Goal: Navigation & Orientation: Find specific page/section

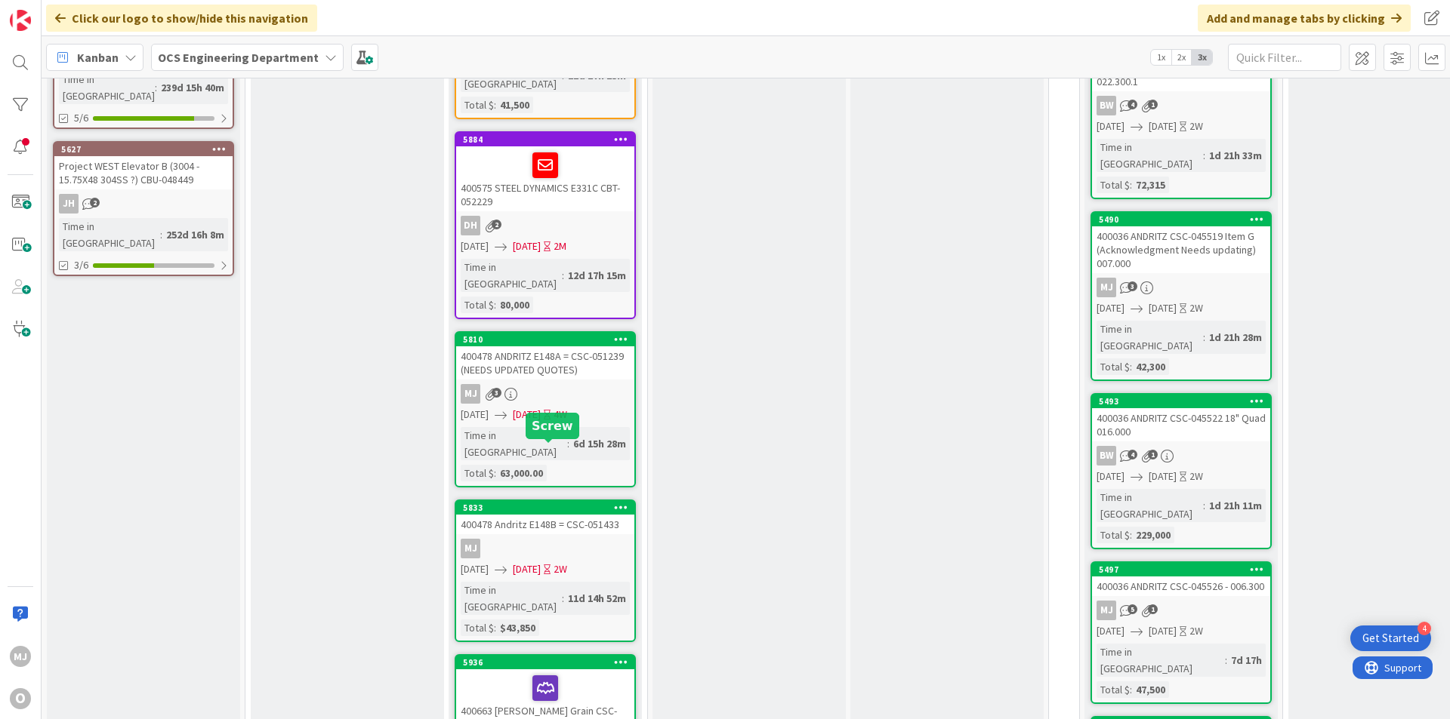
scroll to position [648, 0]
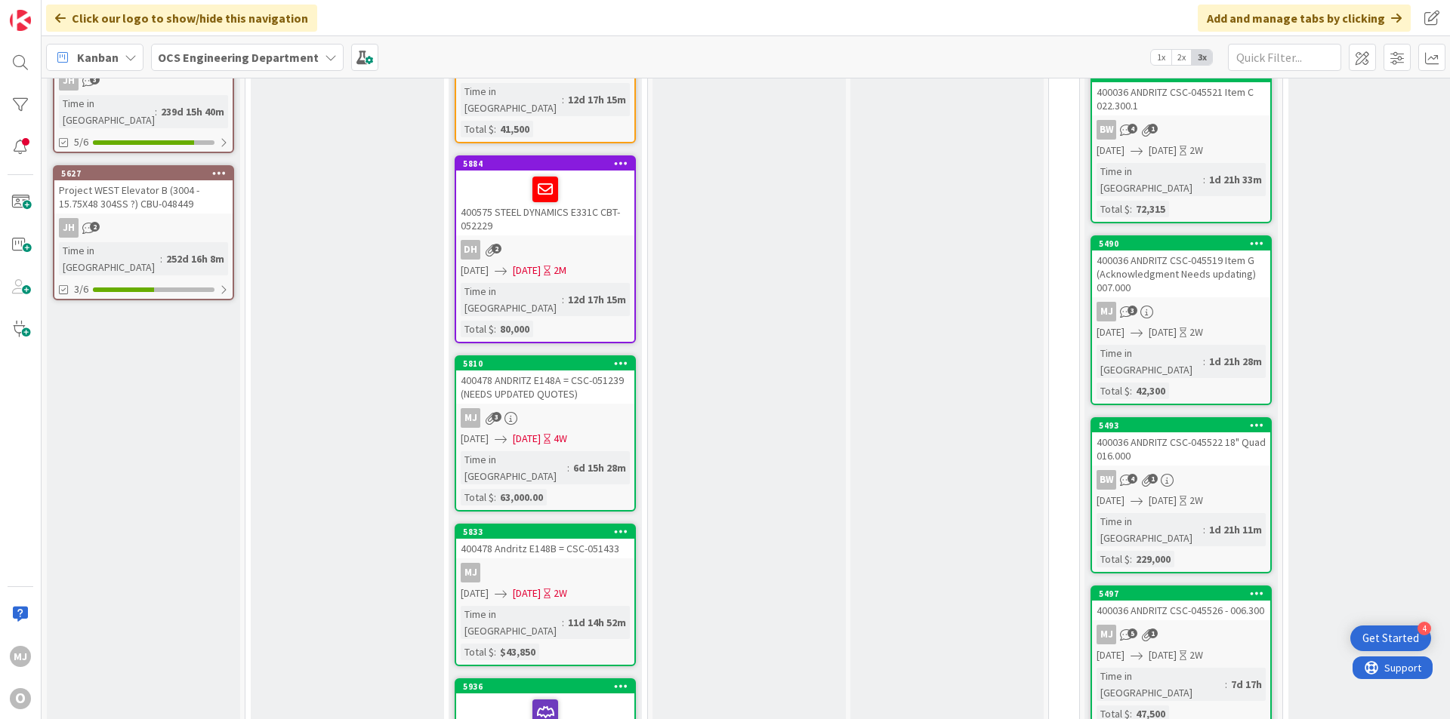
click at [567, 431] on div "4W" at bounding box center [560, 439] width 14 height 16
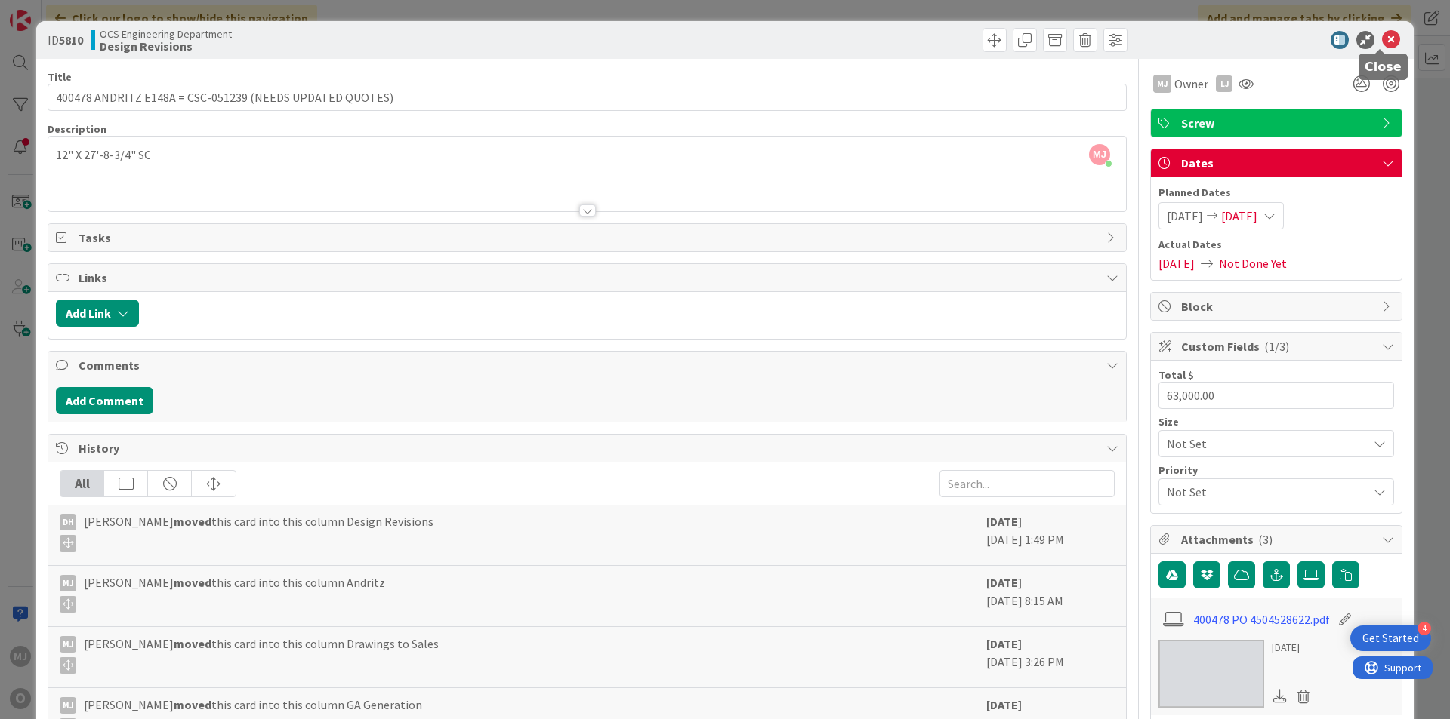
click at [1383, 39] on icon at bounding box center [1391, 40] width 18 height 18
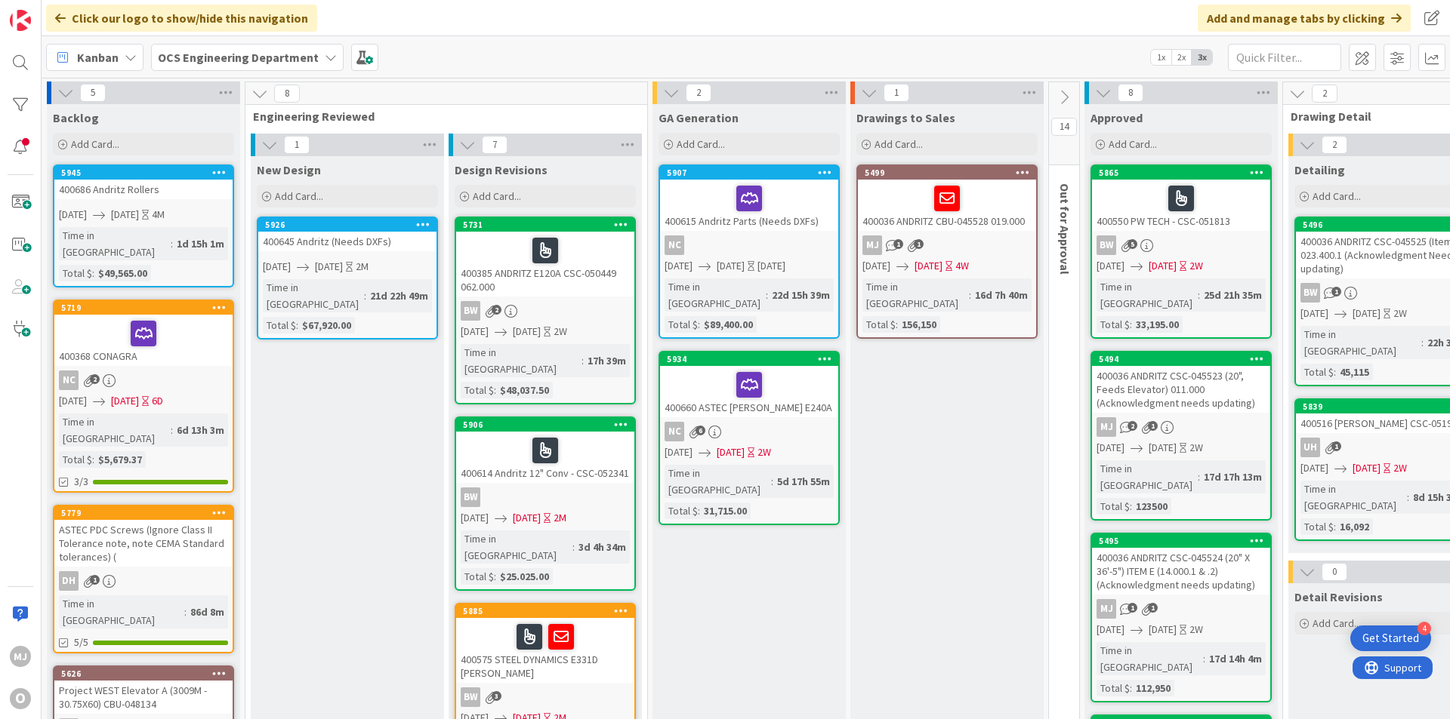
click at [556, 28] on div "Click our logo to show/hide this navigation Add and manage tabs by clicking" at bounding box center [746, 18] width 1408 height 36
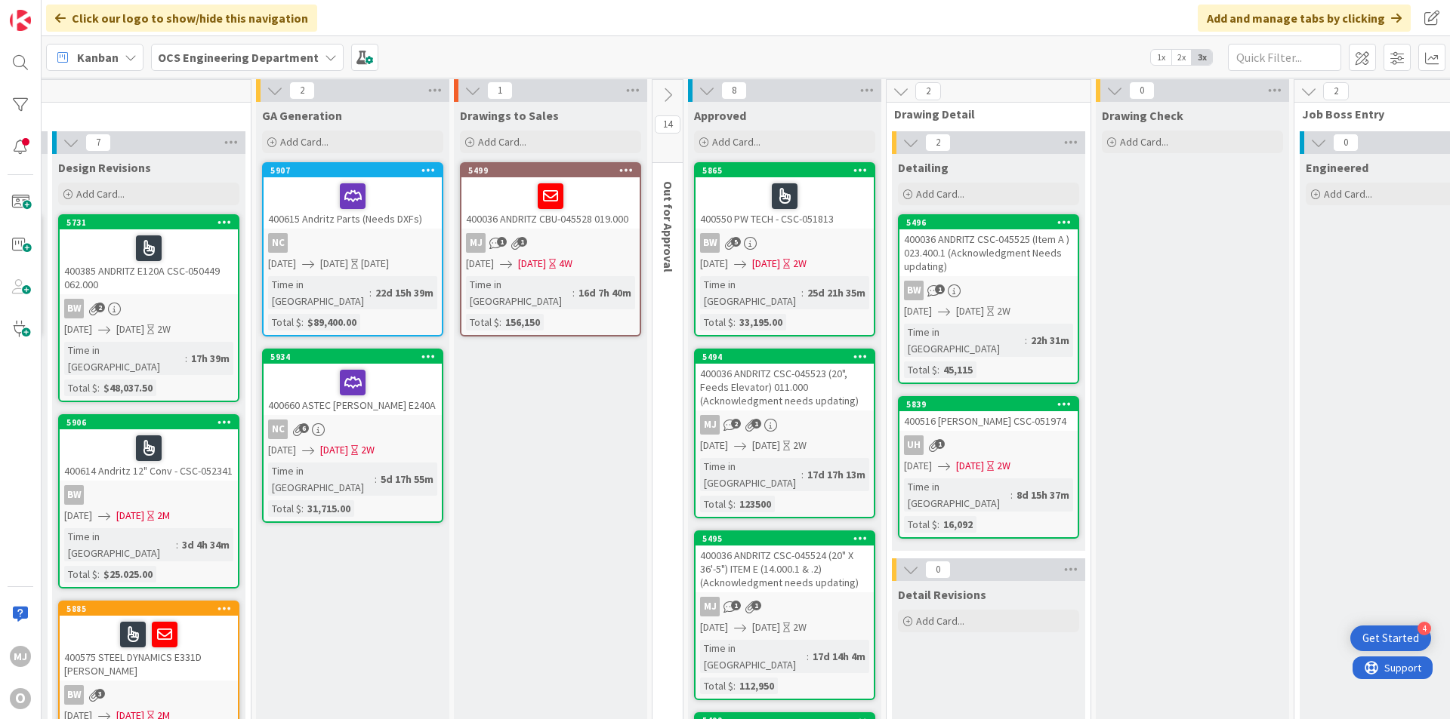
scroll to position [0, 396]
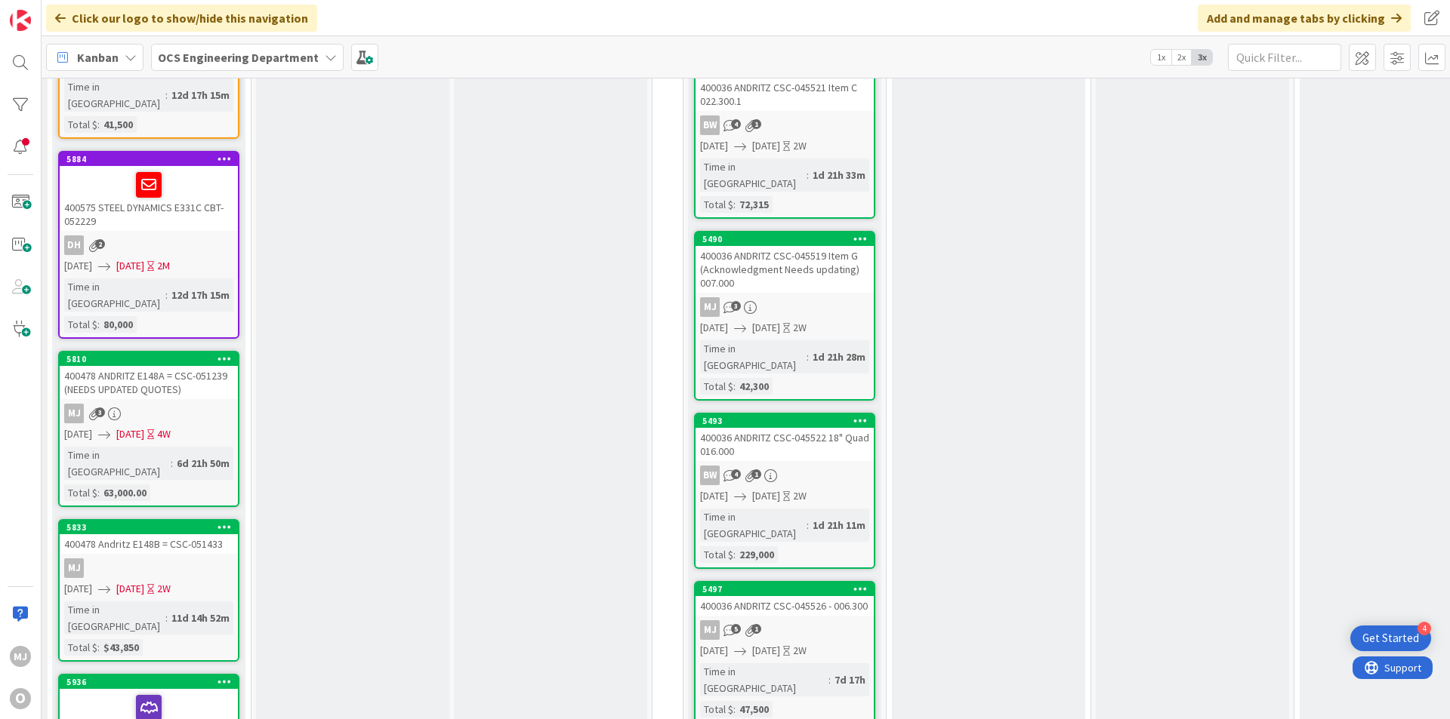
drag, startPoint x: 493, startPoint y: 710, endPoint x: 214, endPoint y: 720, distance: 278.8
click at [214, 719] on html "4 Get Started MJ O Click our logo to show/hide this navigation Add and manage t…" at bounding box center [725, 359] width 1450 height 719
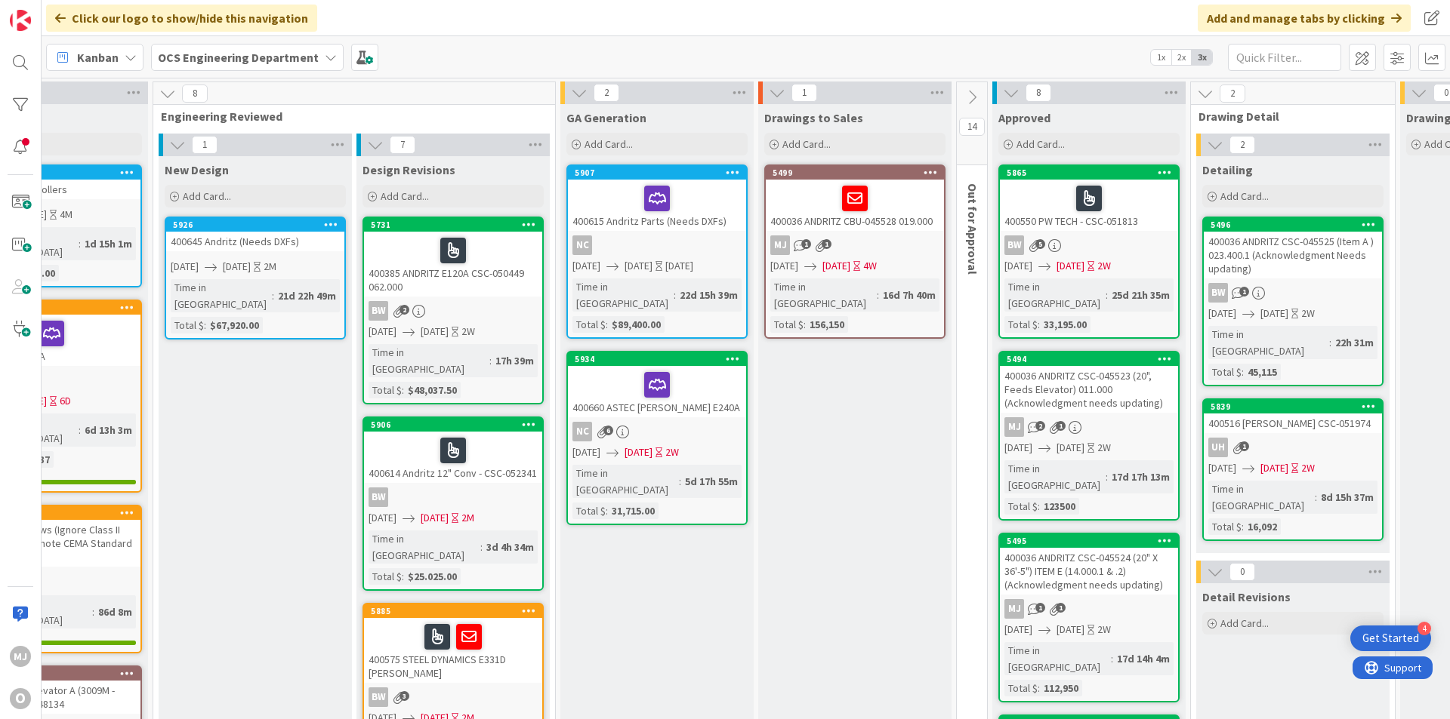
scroll to position [0, 0]
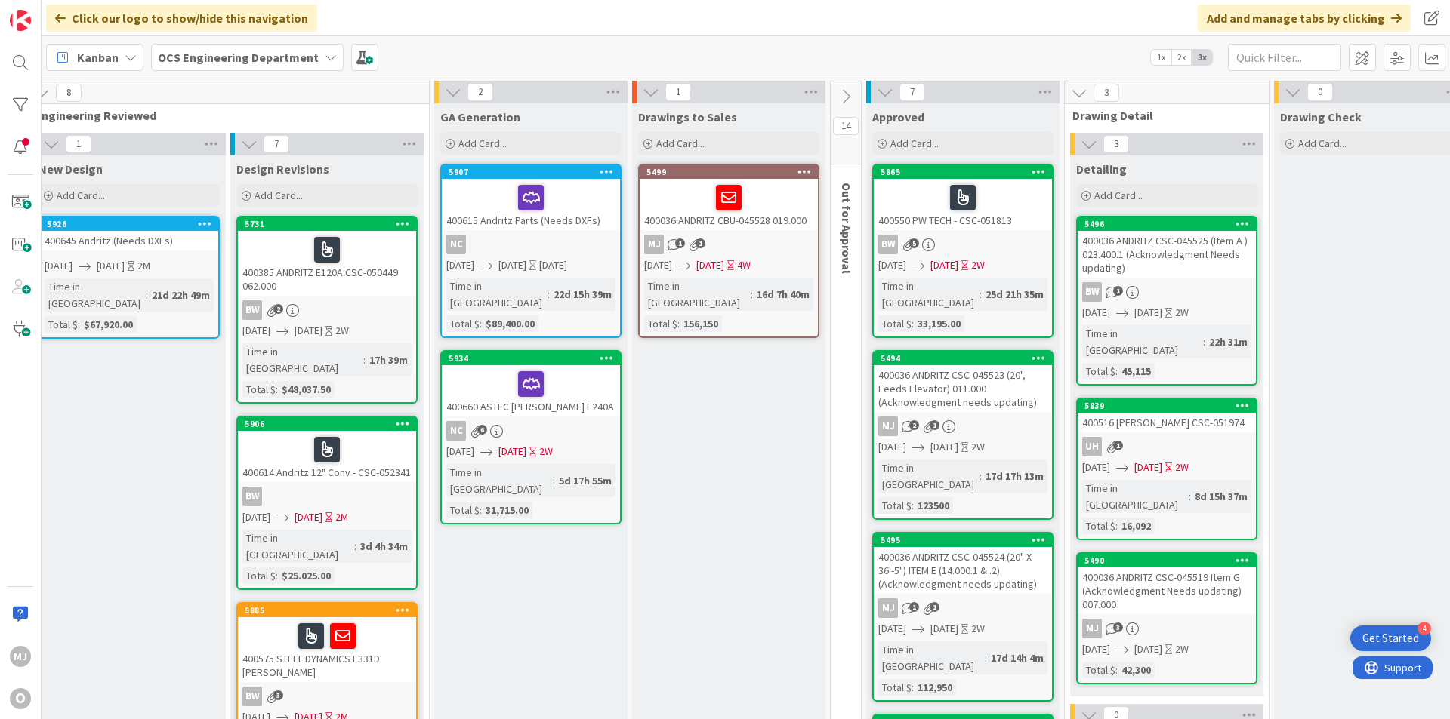
scroll to position [0, 218]
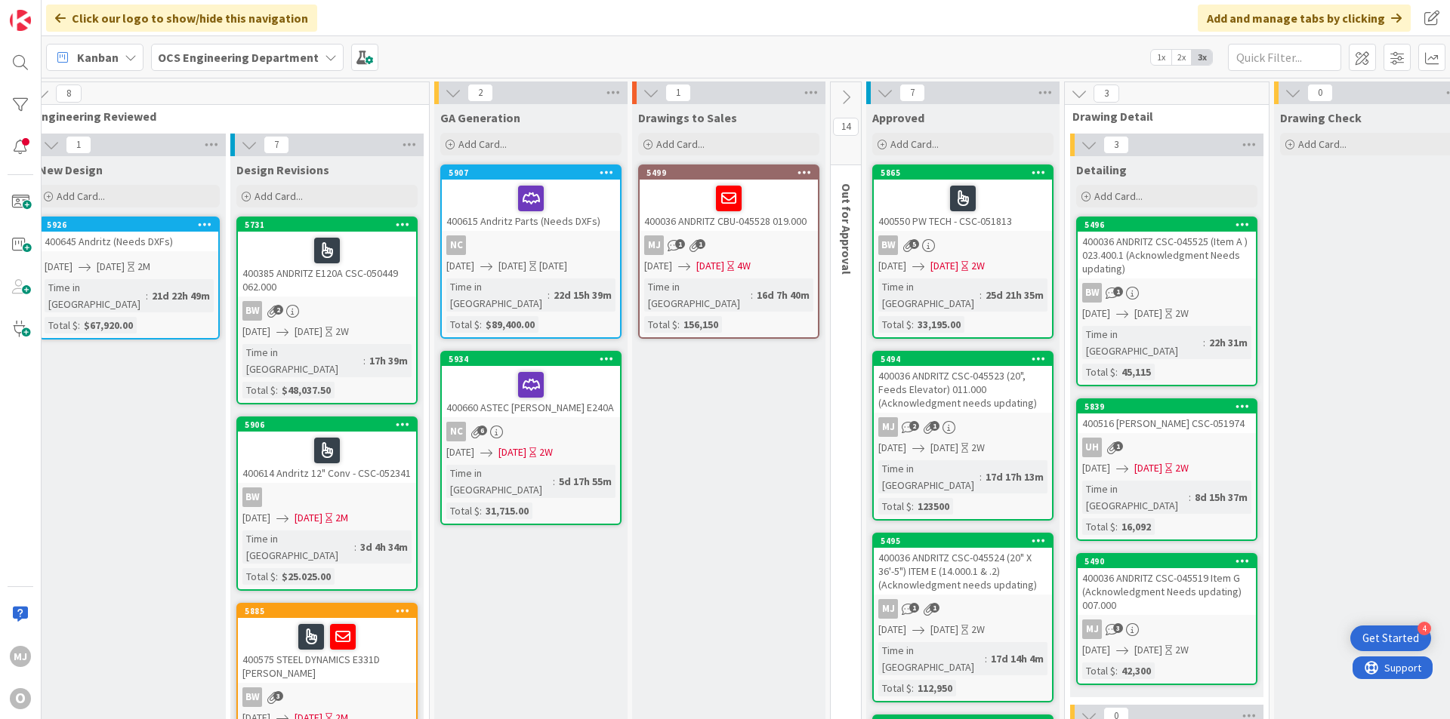
click at [751, 26] on div "Click our logo to show/hide this navigation Add and manage tabs by clicking" at bounding box center [746, 18] width 1408 height 36
